Goal: Information Seeking & Learning: Learn about a topic

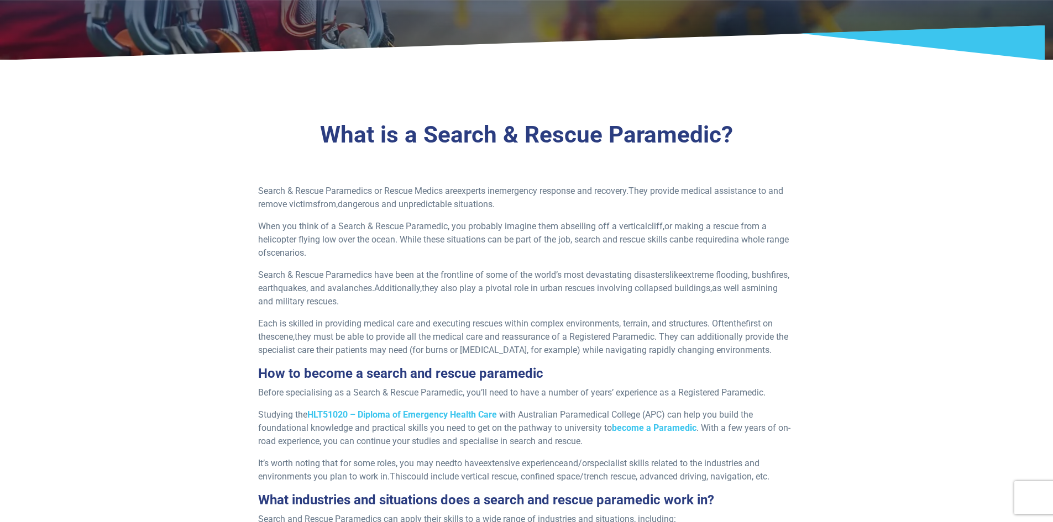
scroll to position [221, 0]
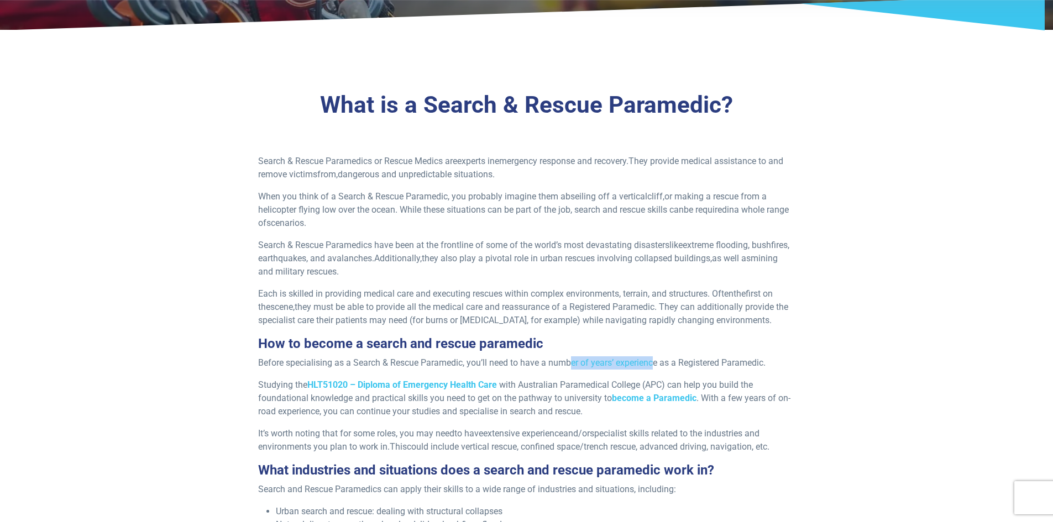
drag, startPoint x: 573, startPoint y: 361, endPoint x: 655, endPoint y: 363, distance: 81.8
click at [655, 363] on span "Before specialising as a Search & Rescue Paramedic, you’ll need to have a numbe…" at bounding box center [511, 363] width 507 height 11
drag, startPoint x: 706, startPoint y: 363, endPoint x: 592, endPoint y: 363, distance: 113.9
click at [592, 363] on span "Before specialising as a Search & Rescue Paramedic, you’ll need to have a numbe…" at bounding box center [511, 363] width 507 height 11
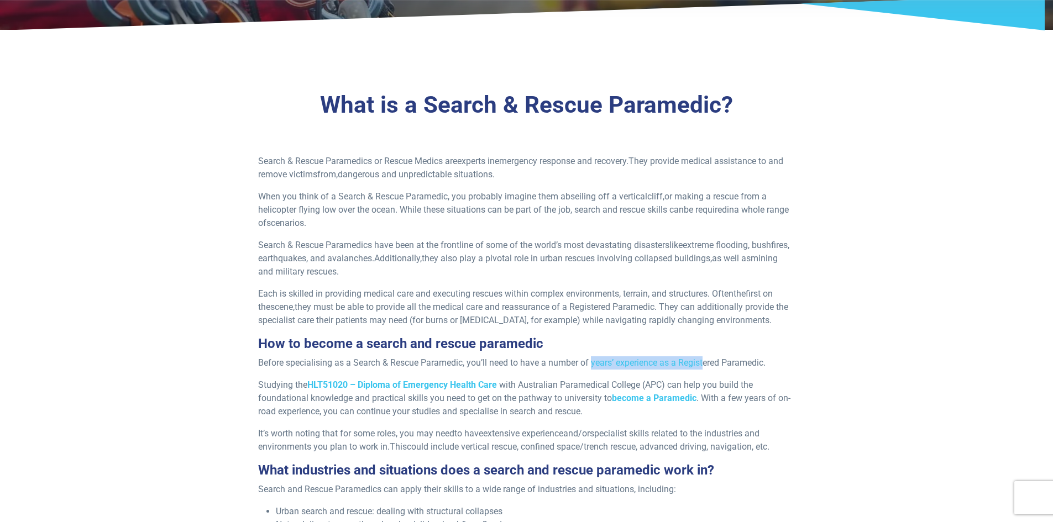
click at [592, 363] on span "Before specialising as a Search & Rescue Paramedic, you’ll need to have a numbe…" at bounding box center [511, 363] width 507 height 11
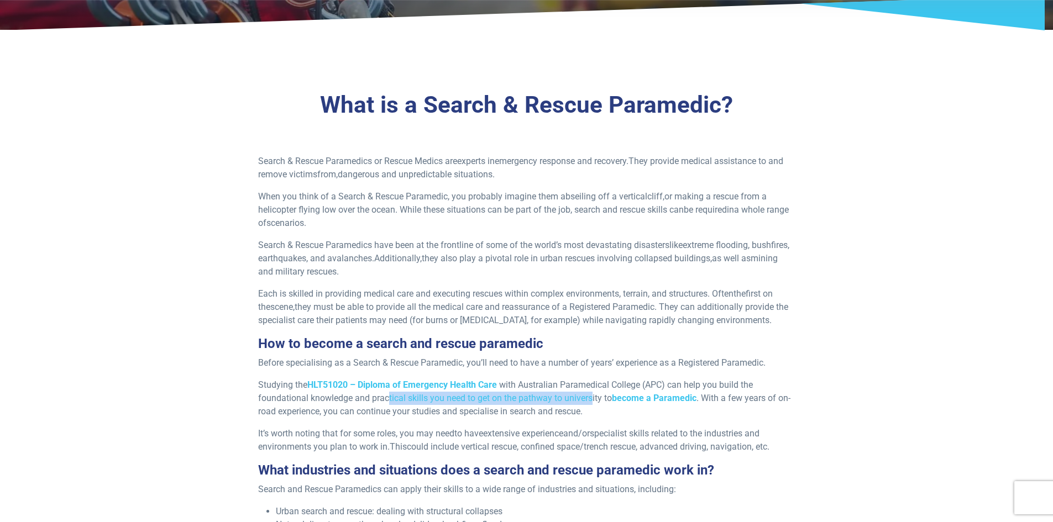
drag, startPoint x: 387, startPoint y: 400, endPoint x: 591, endPoint y: 395, distance: 204.0
click at [591, 395] on span "with Australian Paramedical College (APC) can help you build the foundational k…" at bounding box center [505, 392] width 495 height 24
drag, startPoint x: 591, startPoint y: 395, endPoint x: 560, endPoint y: 395, distance: 31.5
click at [560, 395] on span "with Australian Paramedical College (APC) can help you build the foundational k…" at bounding box center [505, 392] width 495 height 24
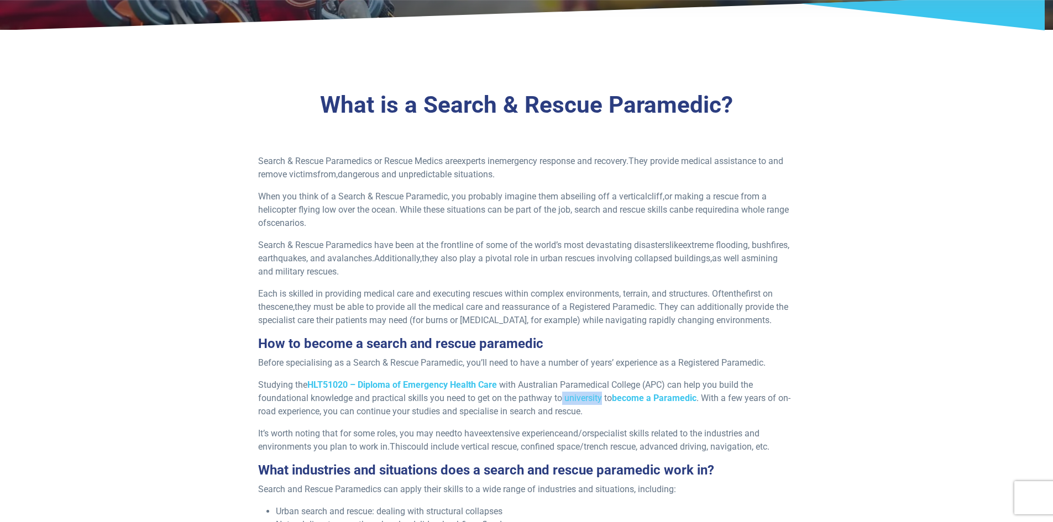
click at [560, 395] on span "with Australian Paramedical College (APC) can help you build the foundational k…" at bounding box center [505, 392] width 495 height 24
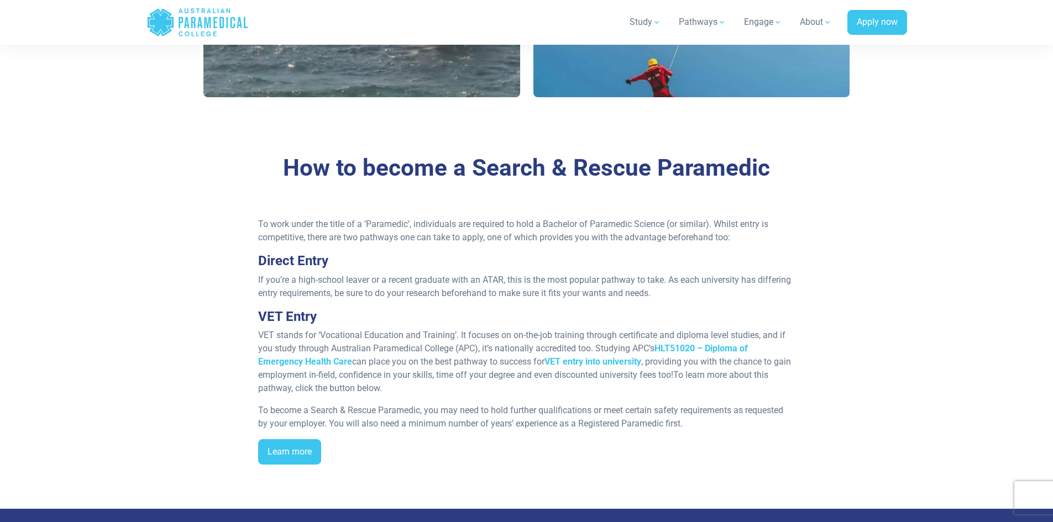
scroll to position [1326, 0]
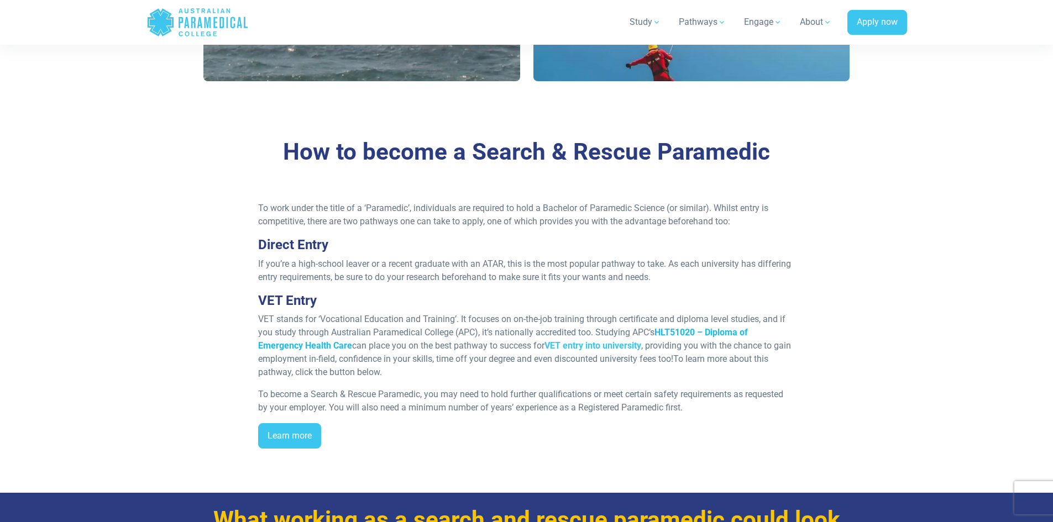
click at [744, 329] on span "HLT51020 – Diploma of Emergency Health Care" at bounding box center [503, 339] width 490 height 24
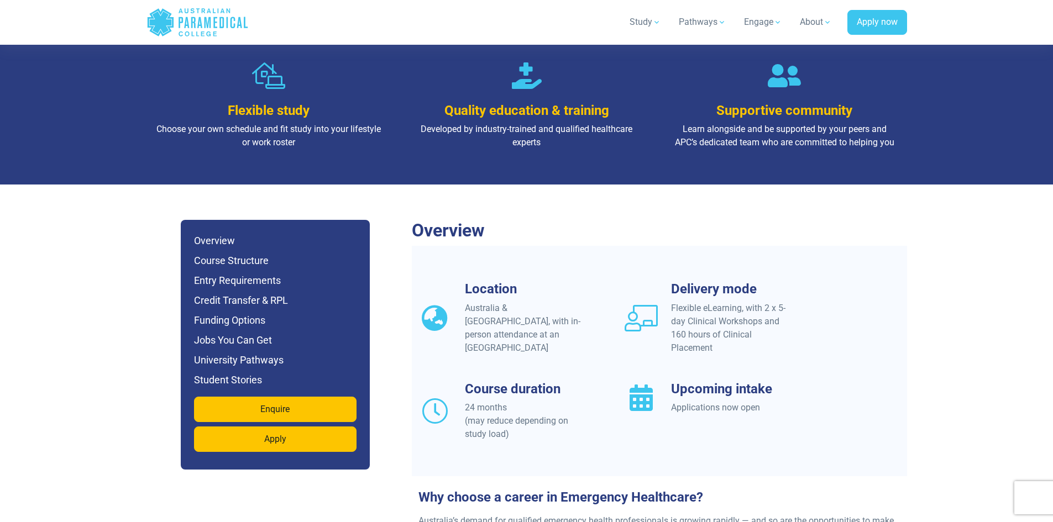
scroll to position [829, 0]
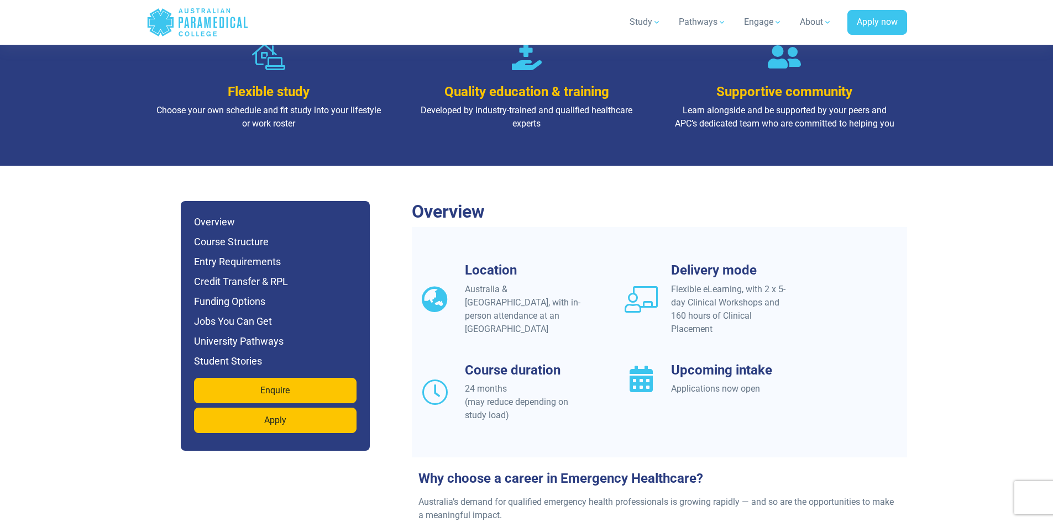
drag, startPoint x: 255, startPoint y: 292, endPoint x: 149, endPoint y: 280, distance: 106.8
click at [149, 280] on div "Jump to Section Overview Course Structure Entry Requirements Credit Transfer & …" at bounding box center [270, 325] width 248 height 249
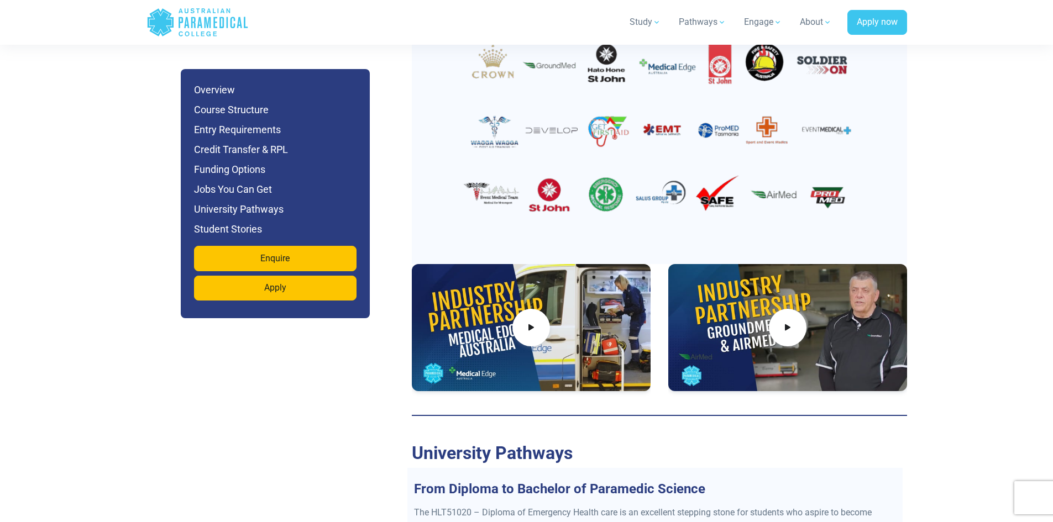
scroll to position [4090, 0]
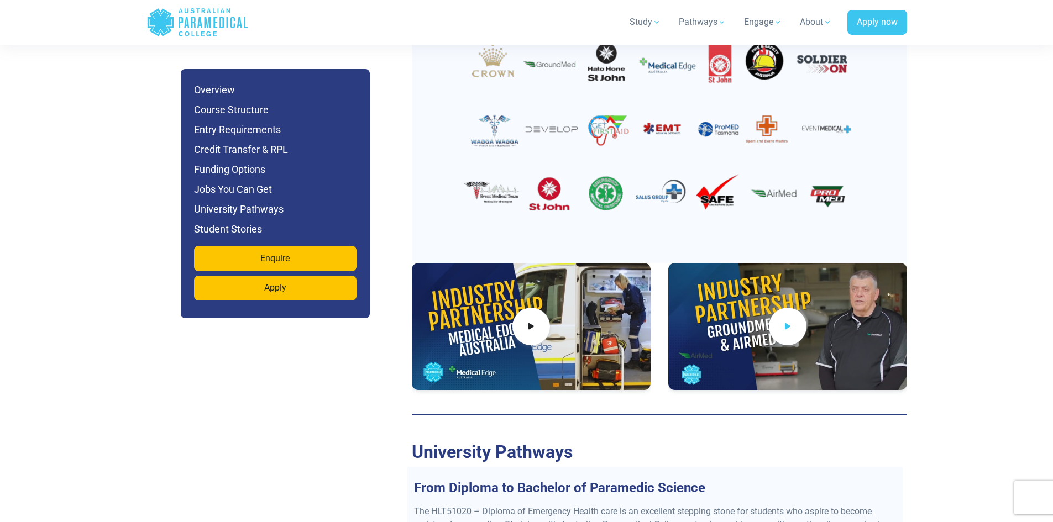
click at [777, 308] on span at bounding box center [788, 327] width 38 height 38
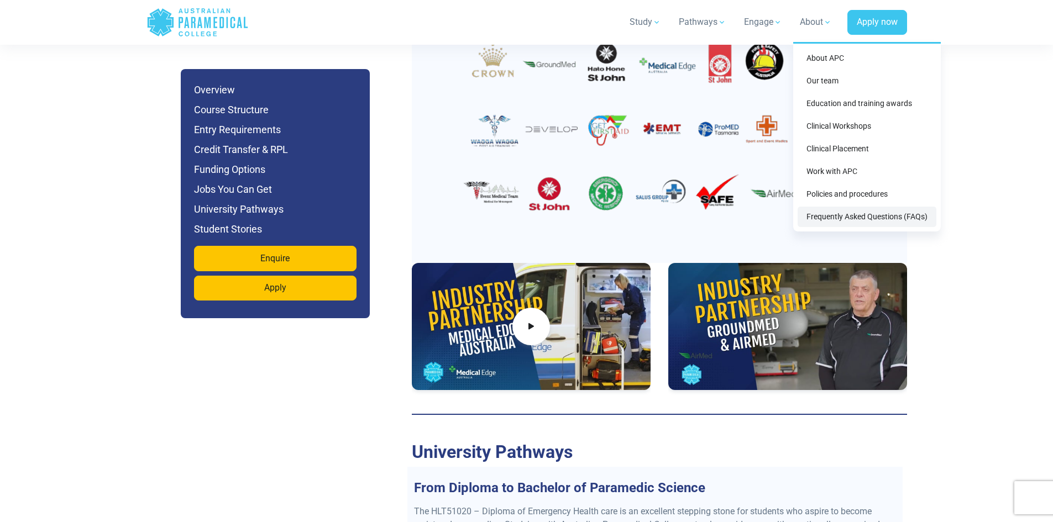
click at [817, 212] on link "Frequently Asked Questions (FAQs)" at bounding box center [867, 217] width 139 height 20
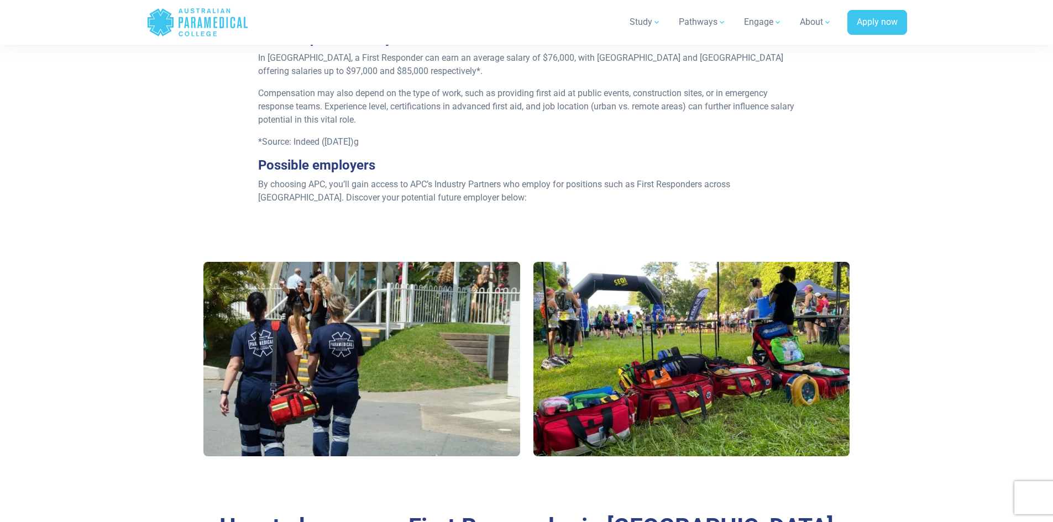
scroll to position [553, 0]
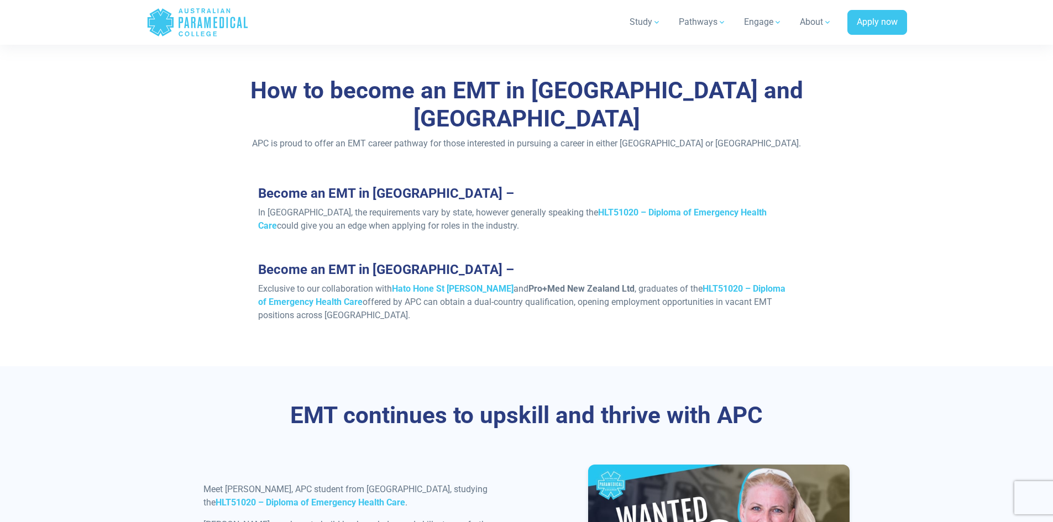
scroll to position [1050, 0]
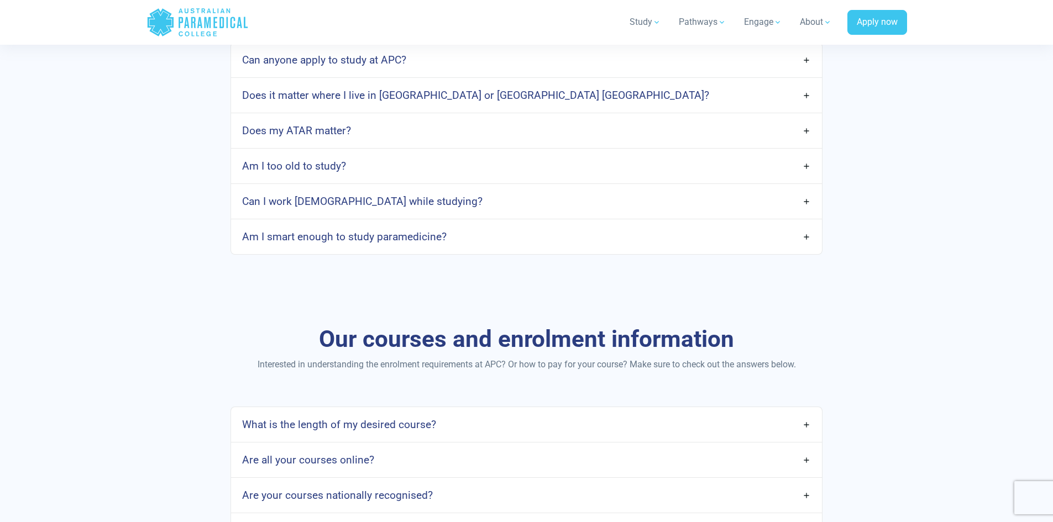
scroll to position [829, 0]
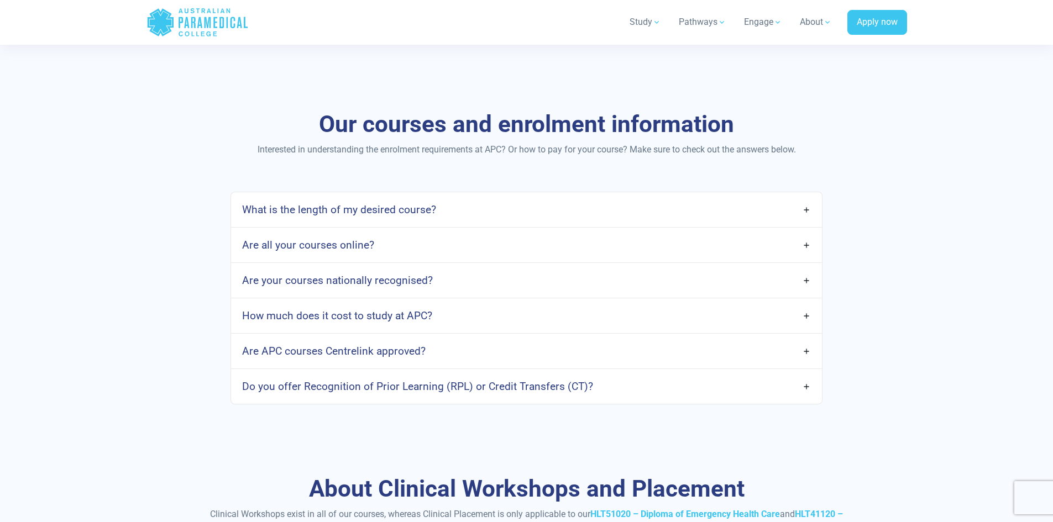
click at [443, 204] on link "What is the length of my desired course?" at bounding box center [526, 210] width 590 height 26
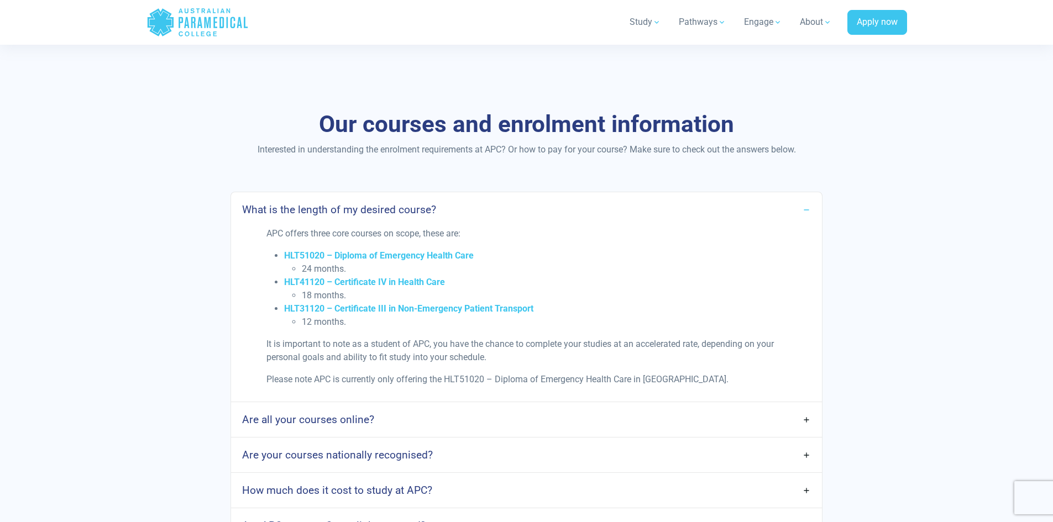
click at [443, 204] on link "What is the length of my desired course?" at bounding box center [526, 210] width 590 height 26
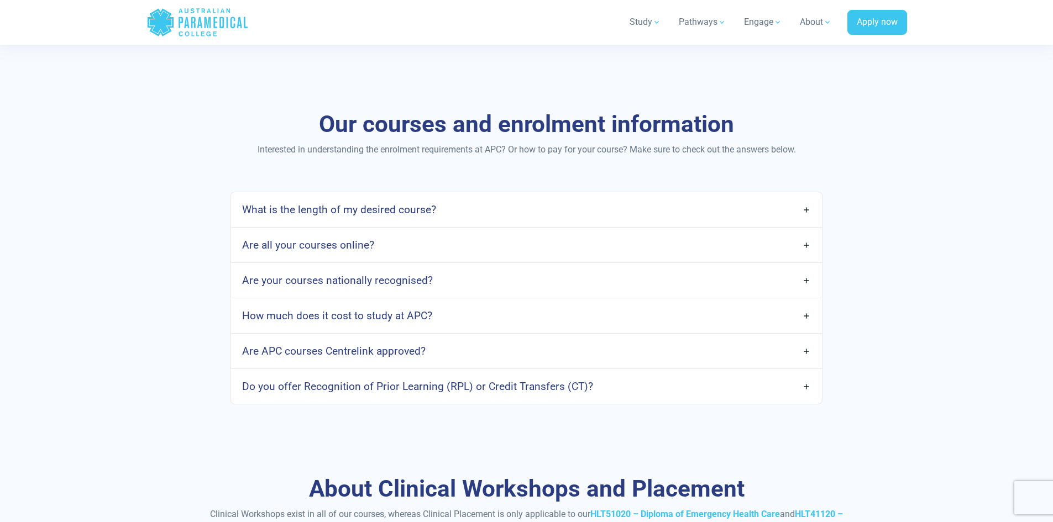
click at [393, 322] on h4 "How much does it cost to study at APC?" at bounding box center [337, 315] width 190 height 13
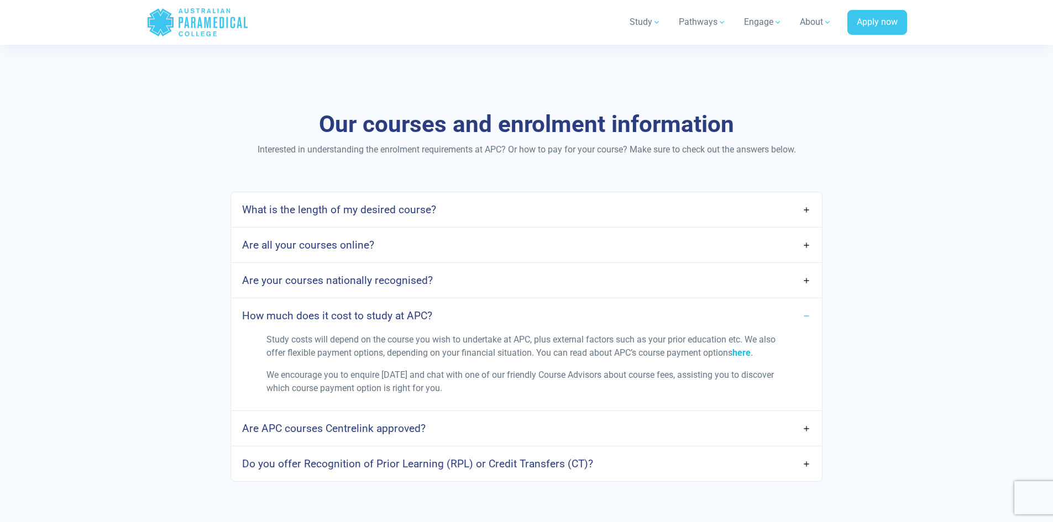
click at [742, 352] on link "here" at bounding box center [741, 353] width 18 height 11
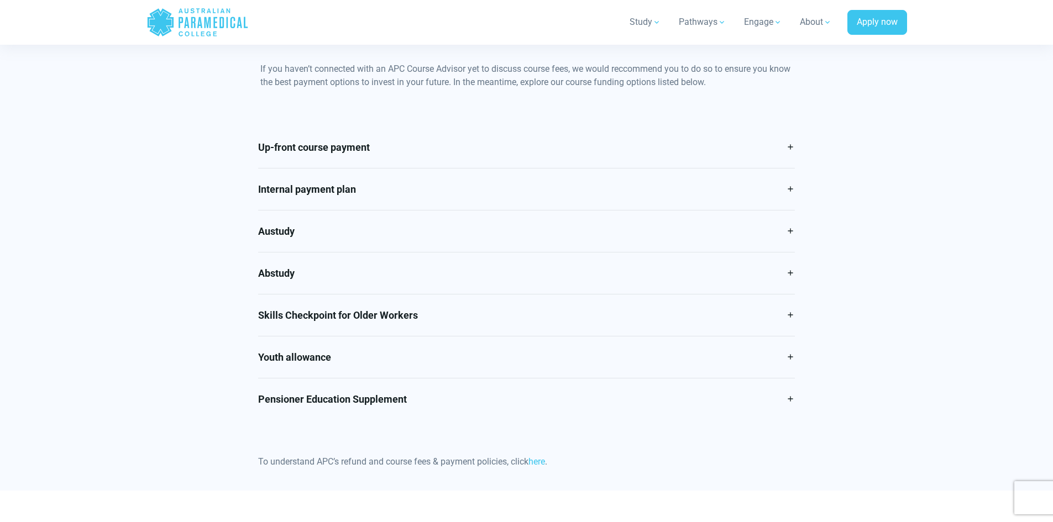
scroll to position [497, 0]
click at [294, 160] on link "Up-front course payment" at bounding box center [526, 145] width 537 height 41
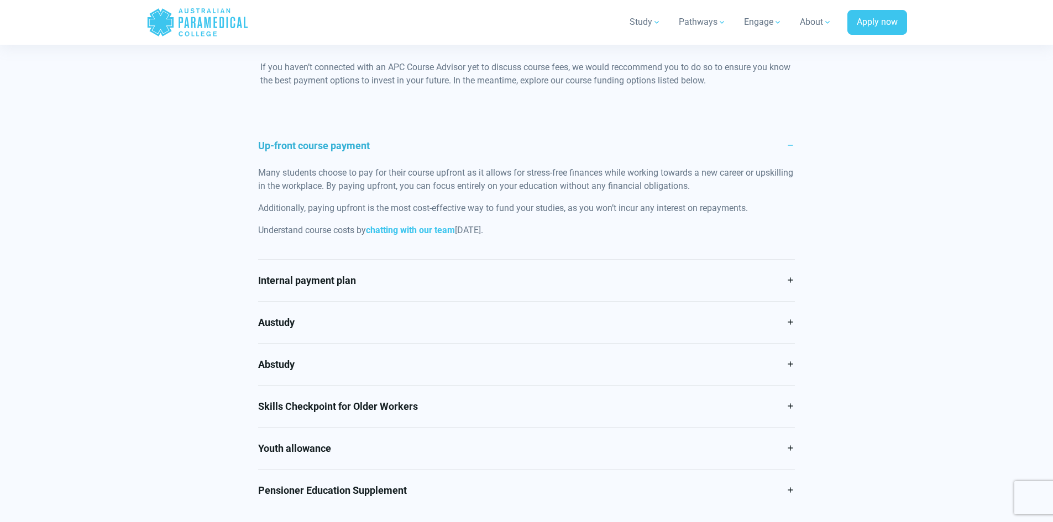
click at [297, 179] on p "Many students choose to pay for their course upfront as it allows for stress-fr…" at bounding box center [526, 179] width 537 height 27
click at [388, 275] on link "Internal payment plan" at bounding box center [526, 280] width 537 height 41
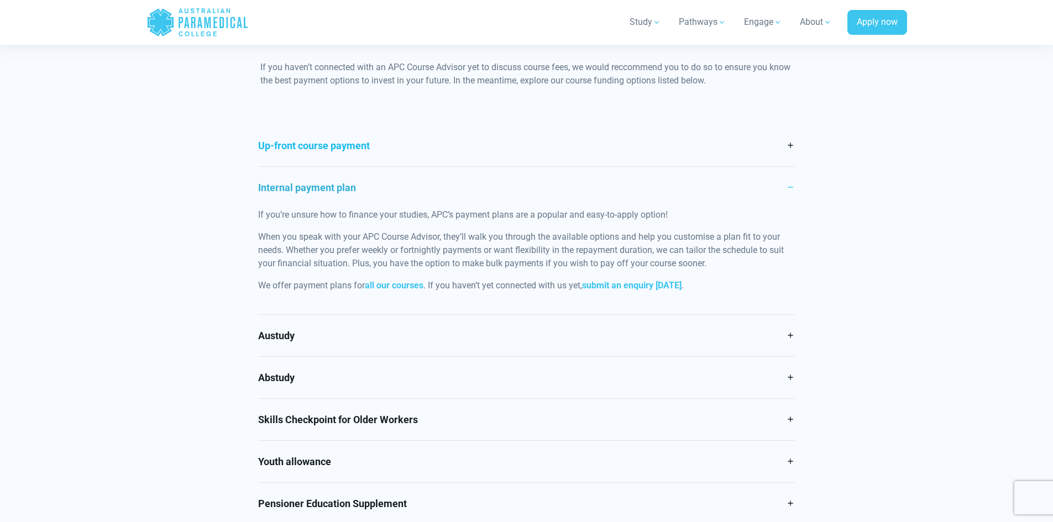
click at [402, 144] on link "Up-front course payment" at bounding box center [526, 145] width 537 height 41
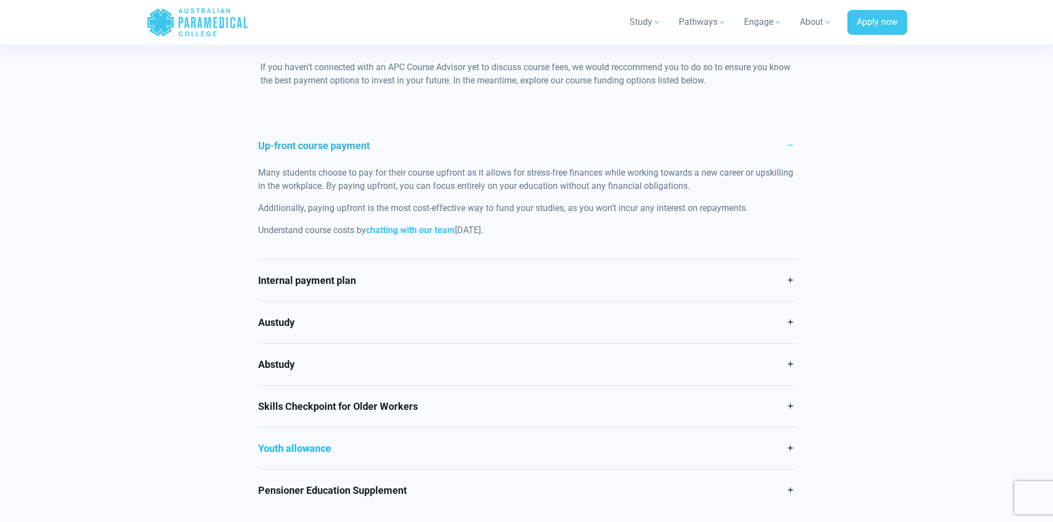
click at [387, 449] on link "Youth allowance" at bounding box center [526, 448] width 537 height 41
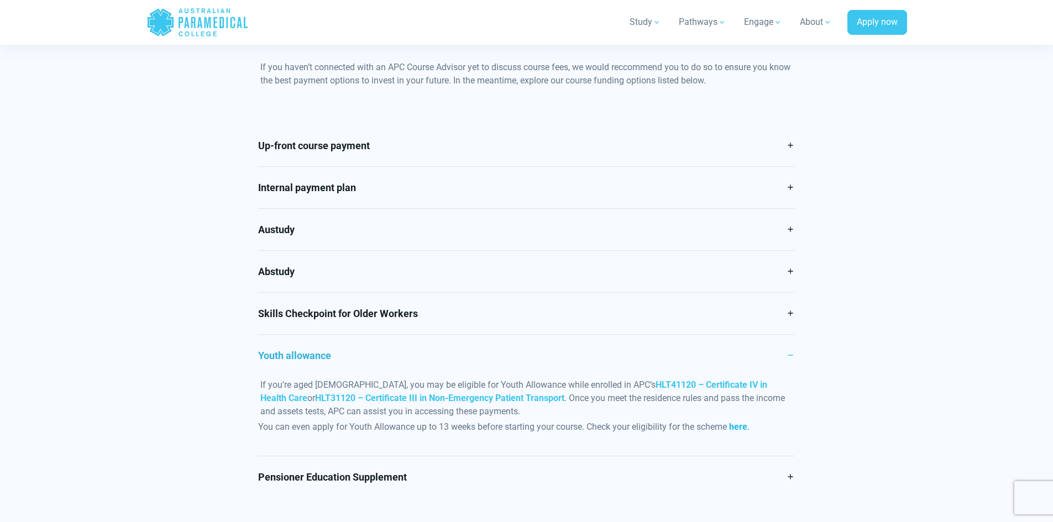
click at [743, 426] on span "here" at bounding box center [738, 427] width 18 height 11
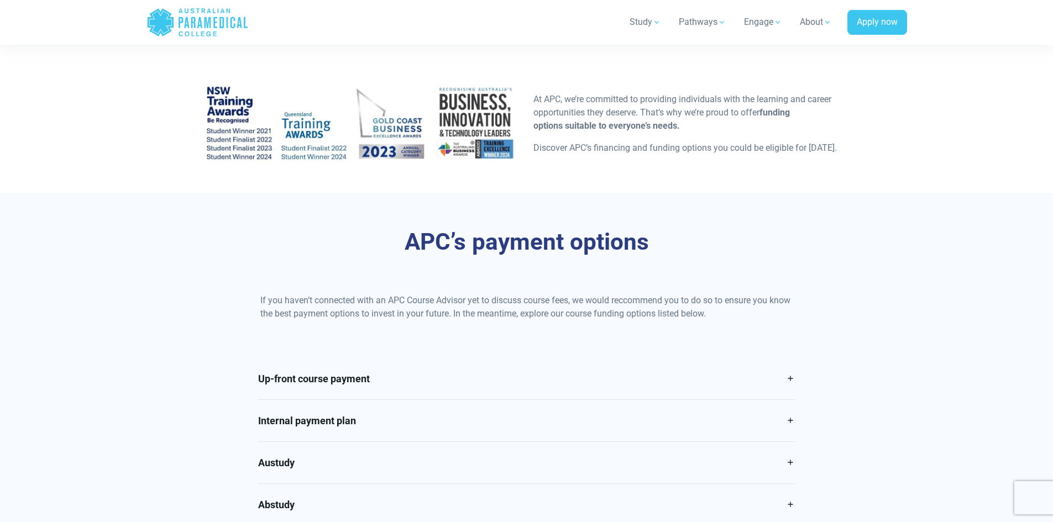
scroll to position [55, 0]
